Goal: Information Seeking & Learning: Check status

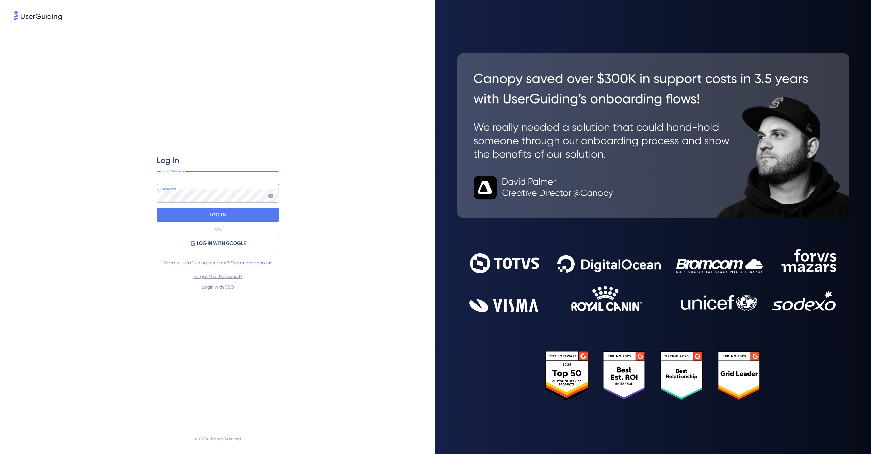
type input "[EMAIL_ADDRESS][DOMAIN_NAME]"
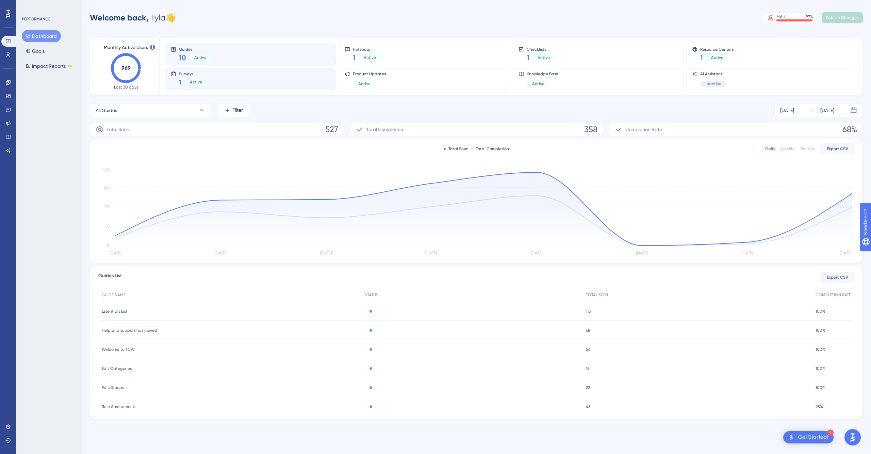
click at [242, 78] on div "Surveys 1 Active" at bounding box center [251, 79] width 160 height 16
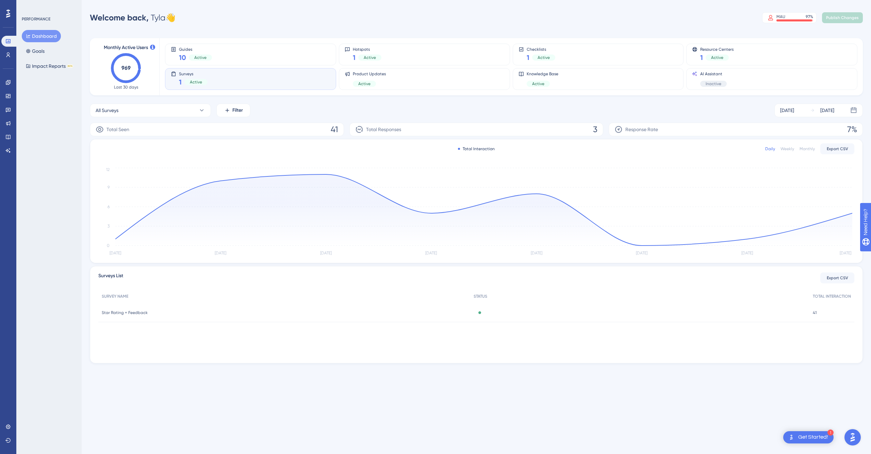
click at [413, 129] on div "Total Responses 3" at bounding box center [477, 130] width 254 height 14
click at [40, 36] on button "Dashboard" at bounding box center [41, 36] width 39 height 12
click at [9, 54] on icon at bounding box center [8, 54] width 4 height 5
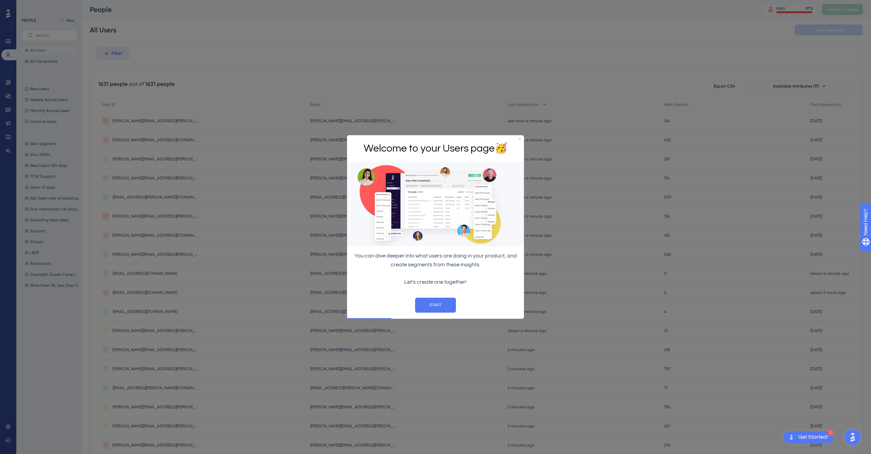
click at [520, 139] on icon "Close Preview" at bounding box center [520, 139] width 3 height 3
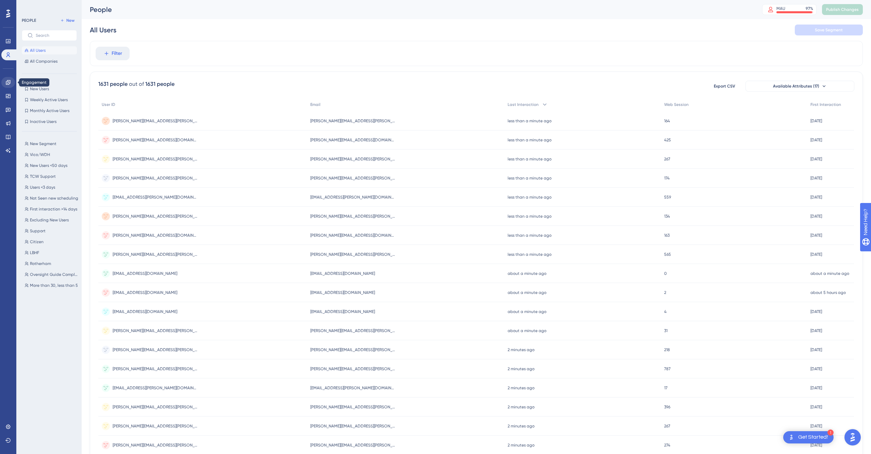
click at [9, 84] on div "✨ Save My Spot!✨" at bounding box center [436, 63] width 871 height 148
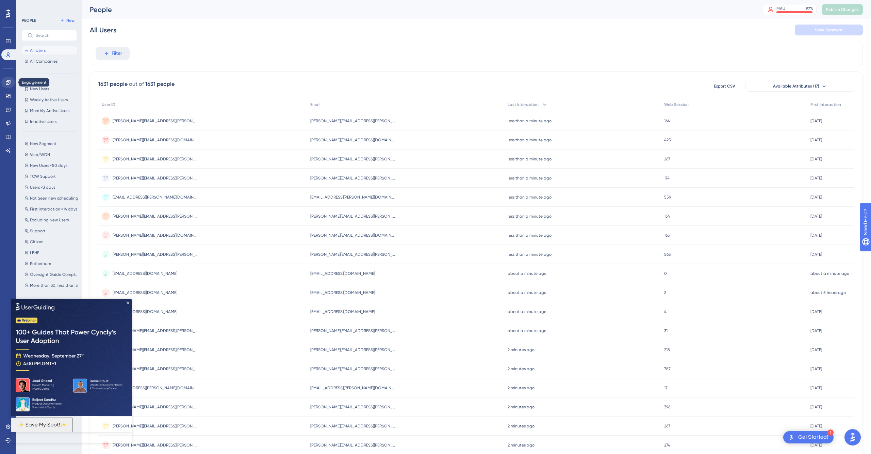
click at [10, 81] on icon at bounding box center [7, 82] width 5 height 5
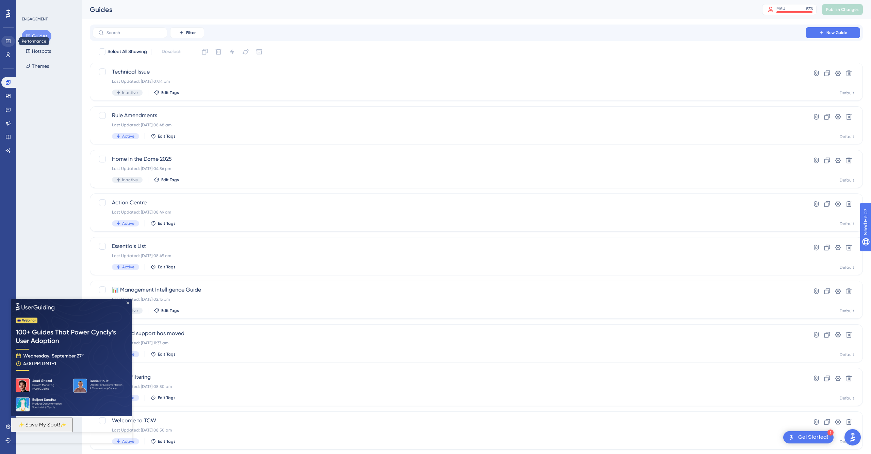
click at [5, 42] on link at bounding box center [8, 41] width 14 height 11
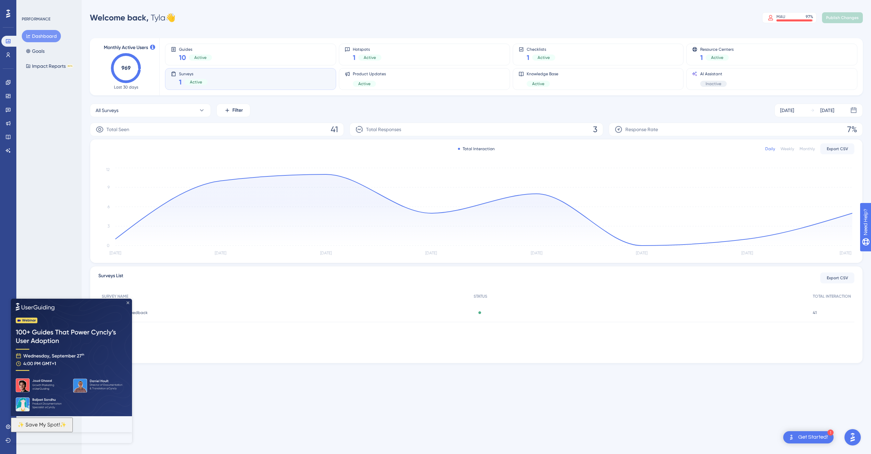
click at [127, 303] on icon "Close Preview" at bounding box center [128, 302] width 3 height 3
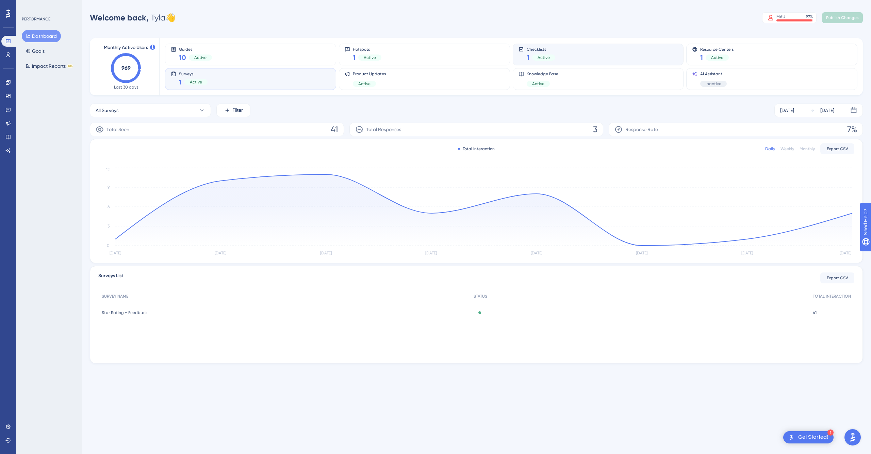
click at [534, 48] on span "Checklists" at bounding box center [541, 49] width 29 height 5
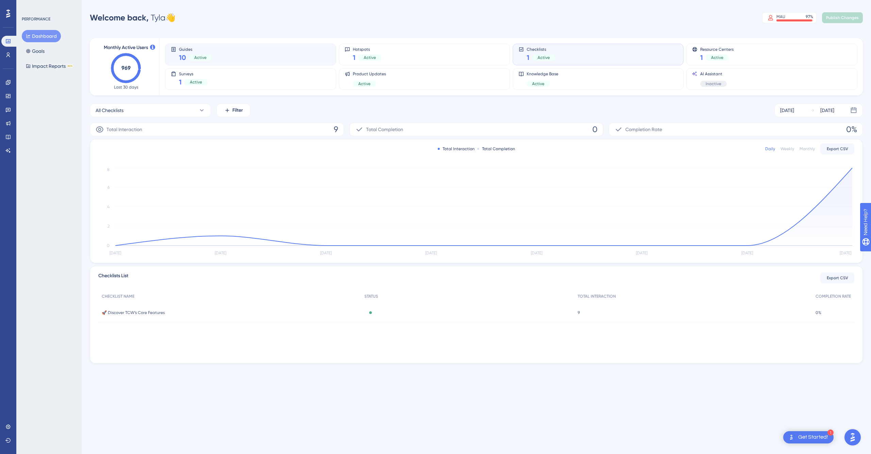
click at [274, 52] on div "Guides 10 Active" at bounding box center [251, 55] width 160 height 16
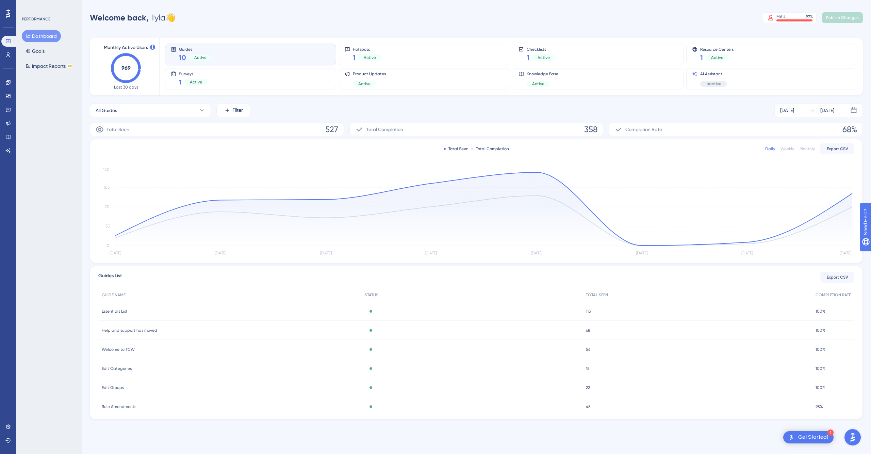
click at [125, 310] on span "Essentials List" at bounding box center [115, 310] width 26 height 5
click at [554, 80] on div "Knowledge Base Active" at bounding box center [543, 79] width 32 height 16
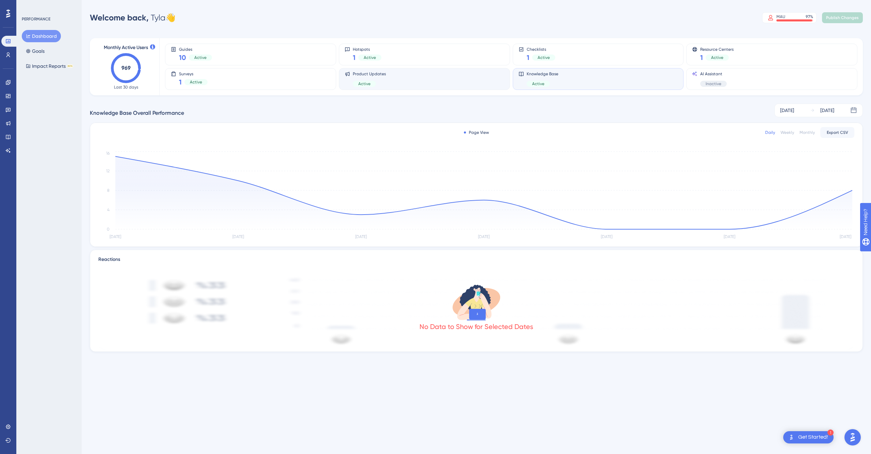
click at [409, 82] on div "Product Updates Active" at bounding box center [425, 79] width 160 height 16
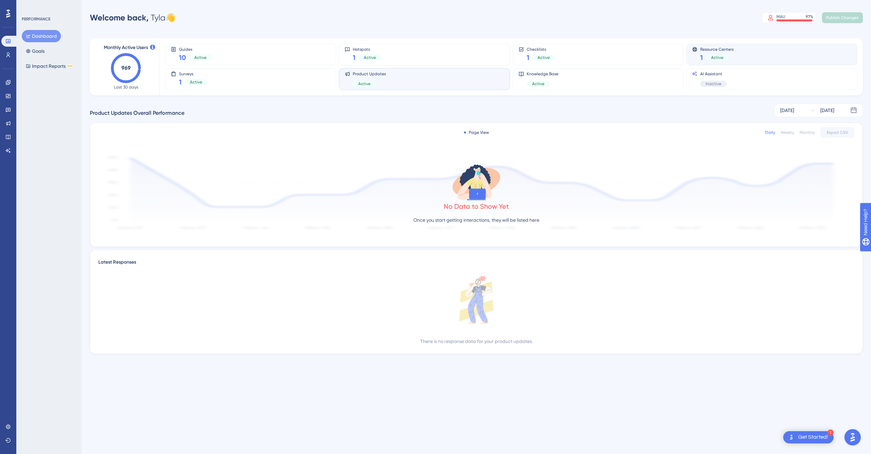
click at [749, 47] on div "Resource Centers 1 Active" at bounding box center [772, 55] width 160 height 16
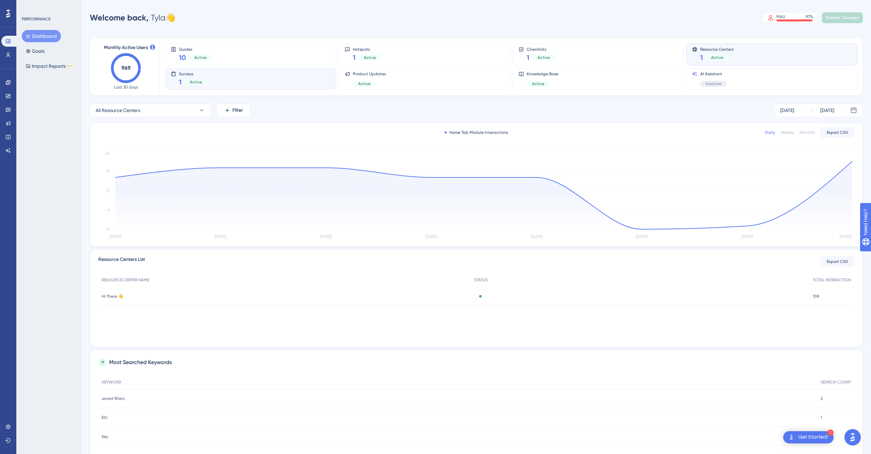
click at [236, 82] on div "Surveys 1 Active" at bounding box center [251, 79] width 160 height 16
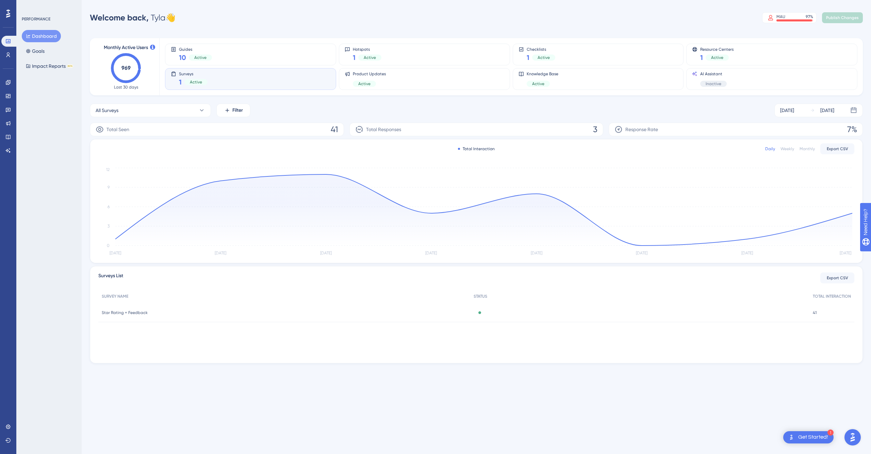
click at [139, 311] on span "Star Rating + Feedback" at bounding box center [125, 312] width 46 height 5
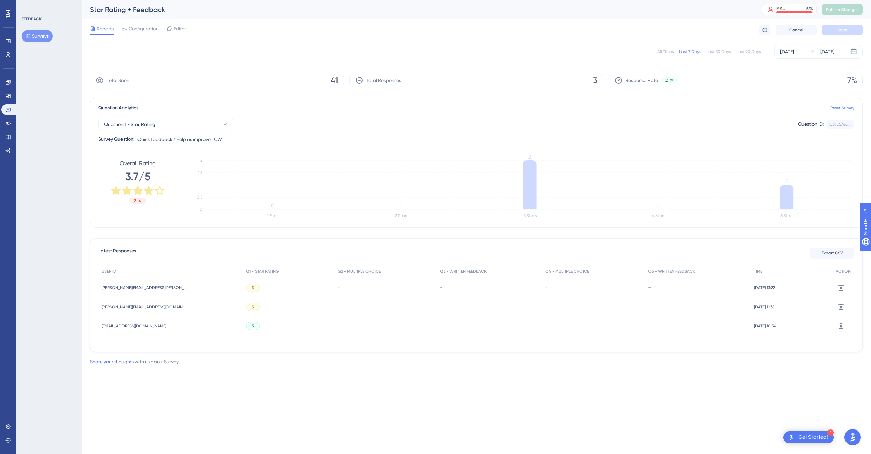
click at [252, 327] on span "5" at bounding box center [253, 325] width 2 height 5
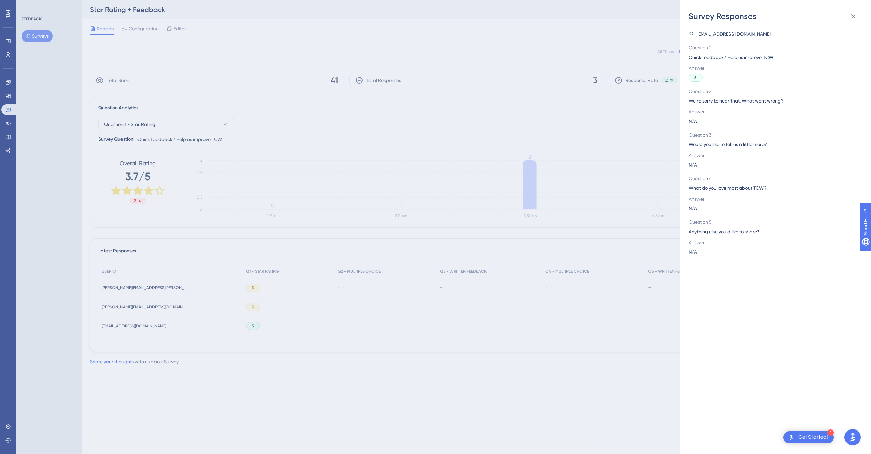
click at [281, 290] on div "Survey Responses [EMAIL_ADDRESS][DOMAIN_NAME] Question 1 Quick feedback? Help u…" at bounding box center [435, 227] width 871 height 454
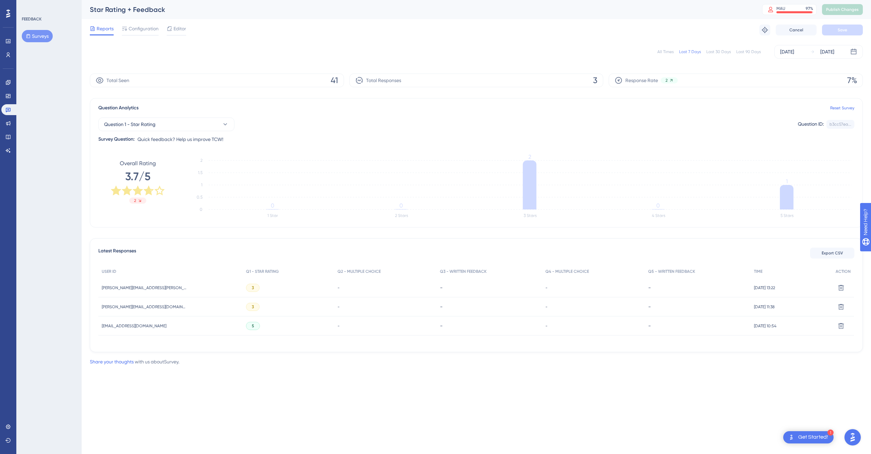
click at [247, 286] on div "3" at bounding box center [253, 288] width 14 height 8
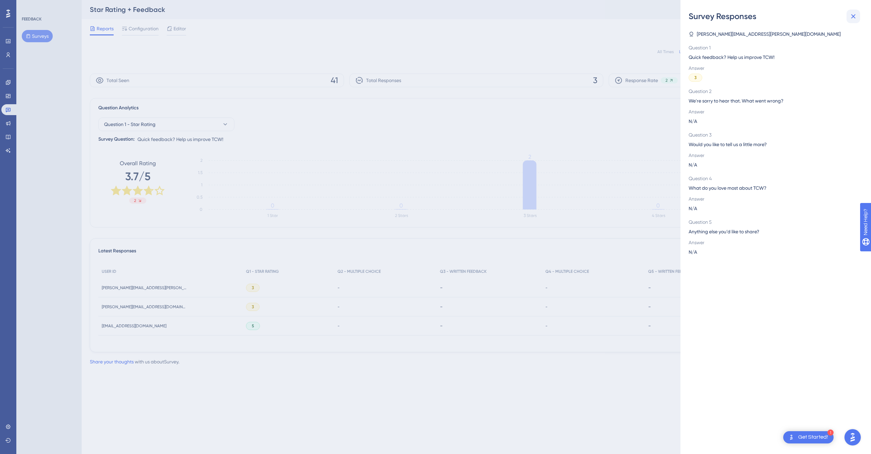
click at [853, 18] on icon at bounding box center [854, 16] width 8 height 8
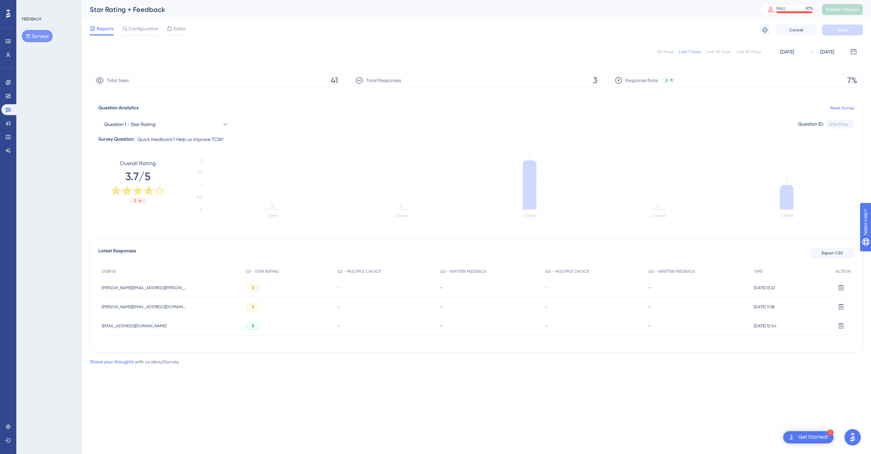
click at [663, 52] on div "All Times" at bounding box center [666, 51] width 16 height 5
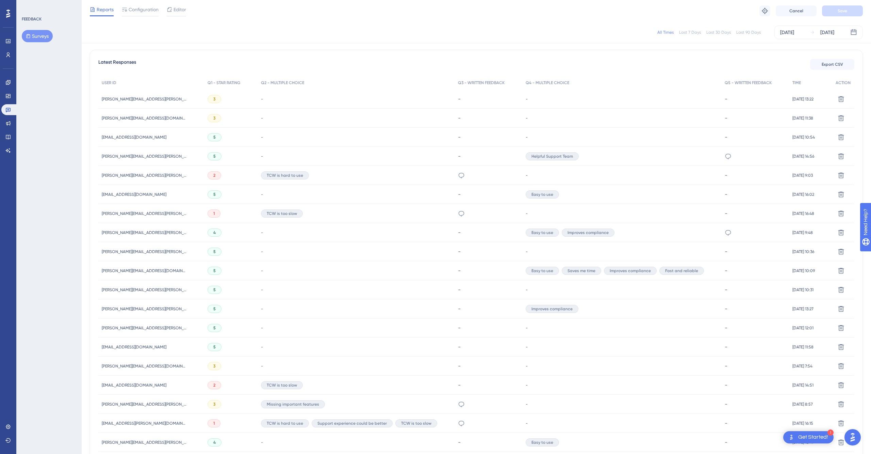
scroll to position [186, 0]
click at [213, 156] on span "5" at bounding box center [214, 156] width 2 height 5
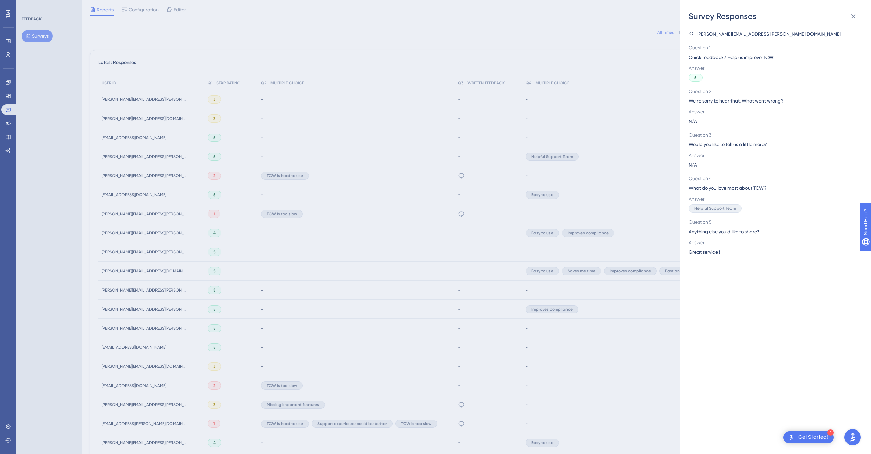
click at [387, 207] on div "Survey Responses [PERSON_NAME][EMAIL_ADDRESS][PERSON_NAME][DOMAIN_NAME] Questio…" at bounding box center [435, 227] width 871 height 454
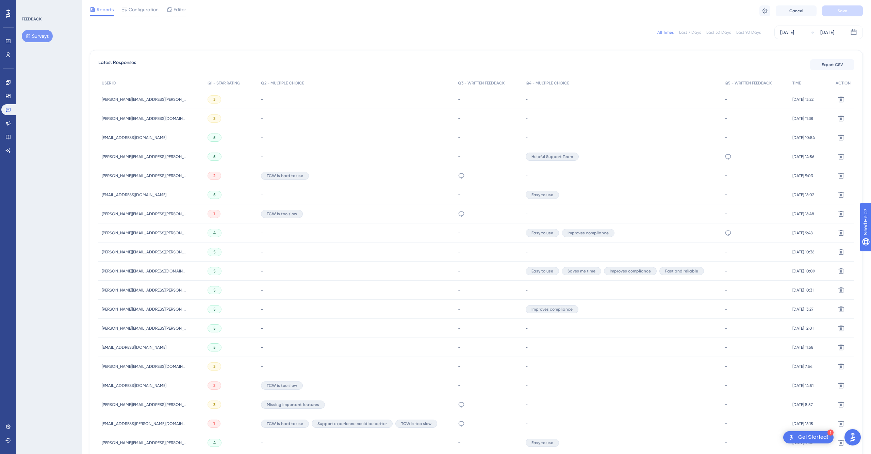
click at [214, 211] on div "1" at bounding box center [214, 214] width 13 height 8
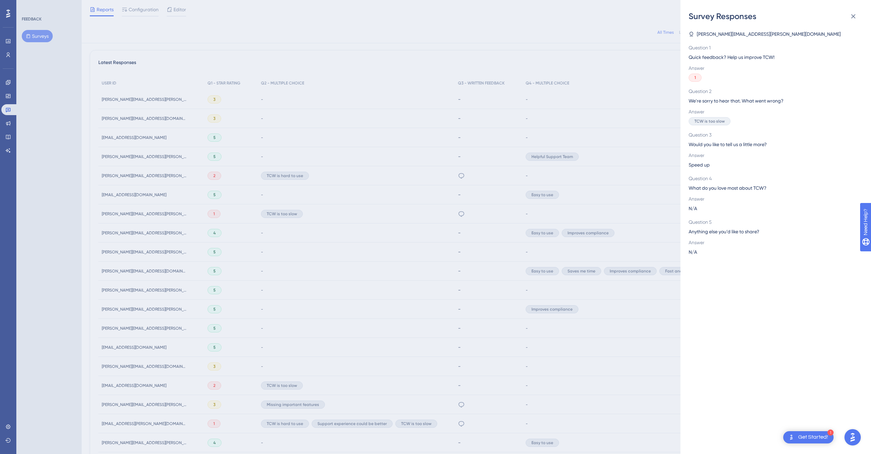
click at [377, 228] on div "Survey Responses [PERSON_NAME][EMAIL_ADDRESS][PERSON_NAME][DOMAIN_NAME] Questio…" at bounding box center [435, 227] width 871 height 454
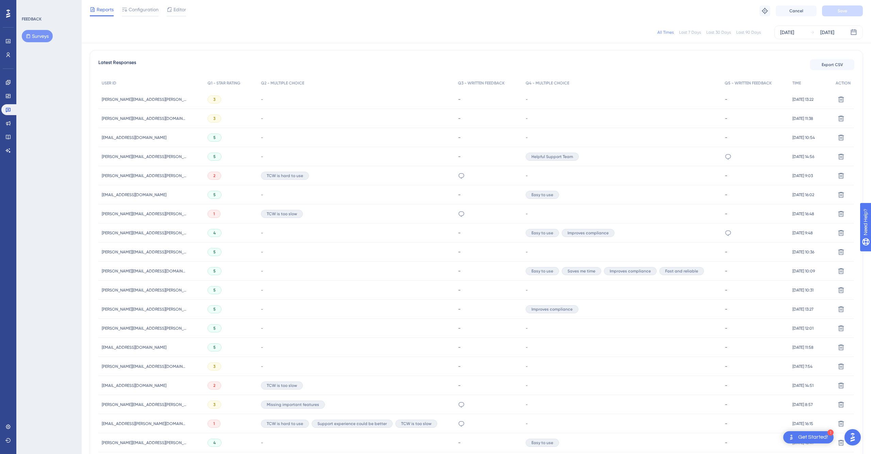
click at [208, 424] on div "1" at bounding box center [214, 423] width 13 height 8
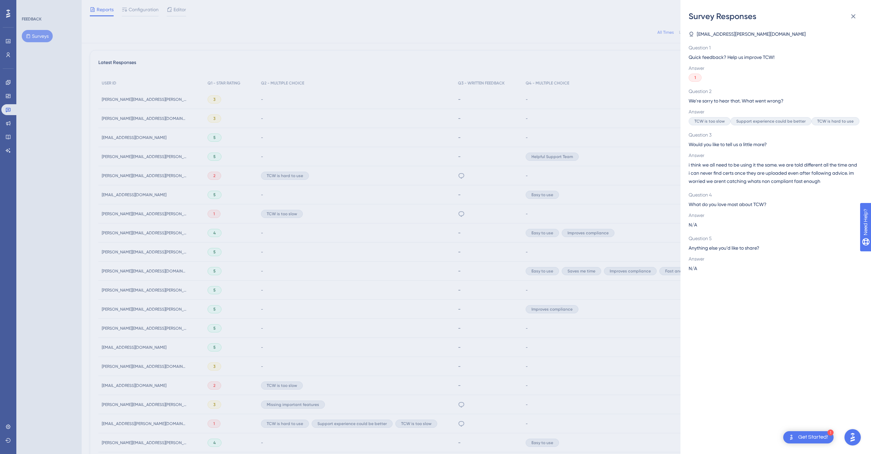
click at [343, 285] on div "Survey Responses [EMAIL_ADDRESS][PERSON_NAME][DOMAIN_NAME] Question 1 Quick fee…" at bounding box center [435, 227] width 871 height 454
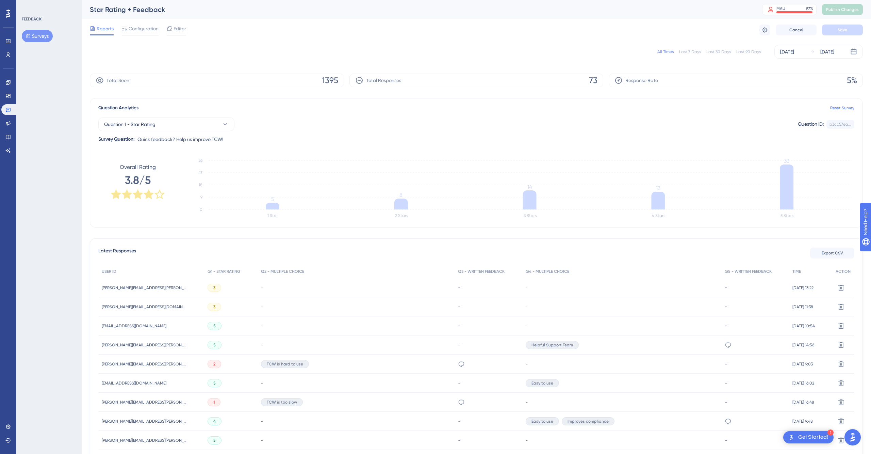
scroll to position [0, 0]
click at [693, 52] on div "Last 7 Days" at bounding box center [690, 51] width 22 height 5
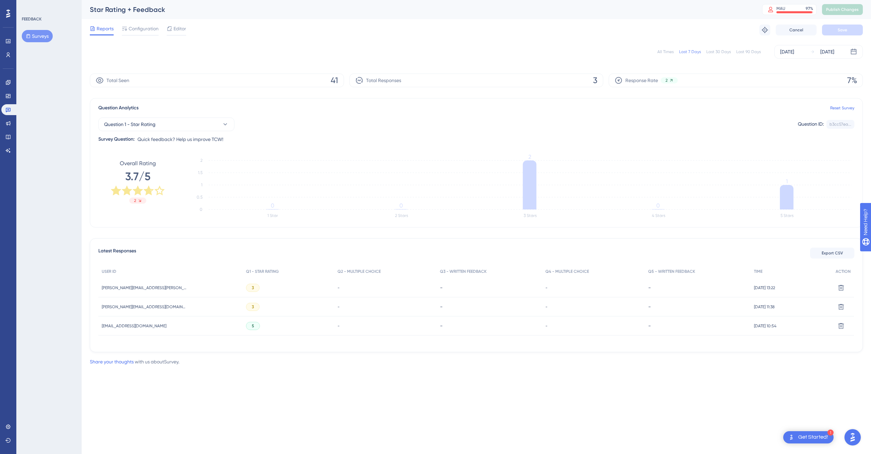
click at [672, 49] on div "All Times" at bounding box center [666, 51] width 16 height 5
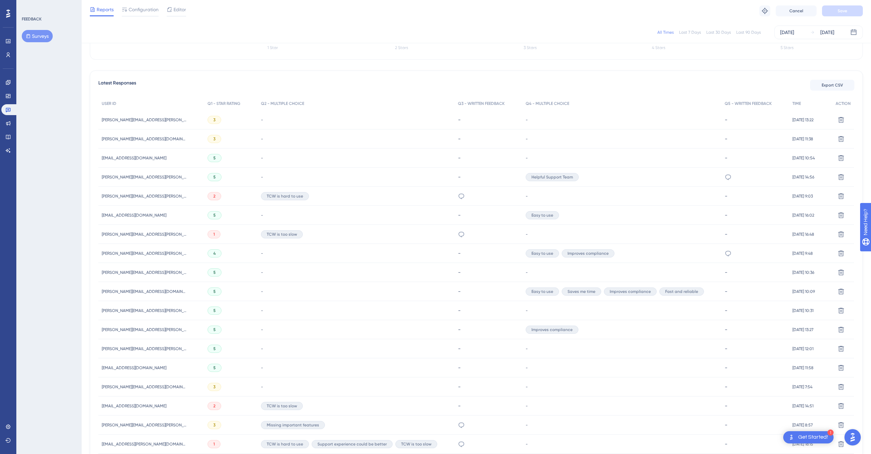
scroll to position [165, 0]
